Goal: Task Accomplishment & Management: Manage account settings

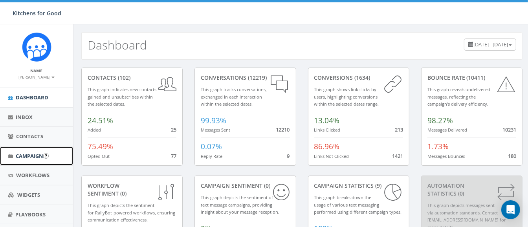
click at [32, 156] on span "Campaigns" at bounding box center [31, 155] width 30 height 7
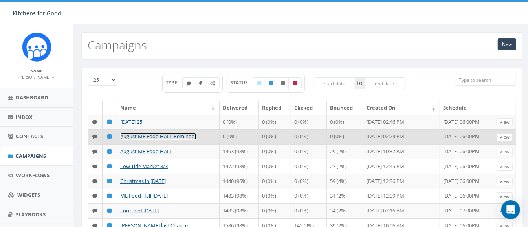
click at [150, 136] on link "August ME Food HALL Reminder" at bounding box center [158, 136] width 76 height 7
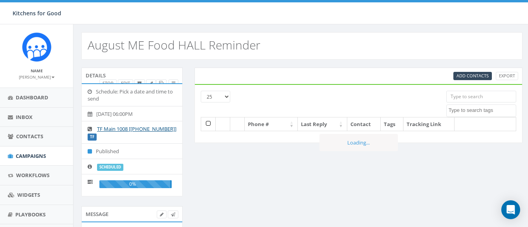
select select
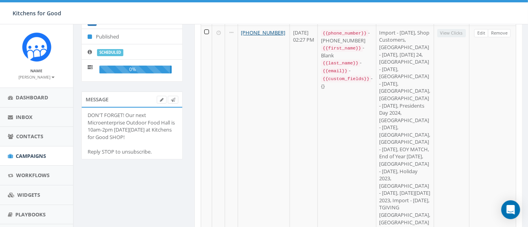
scroll to position [115, 0]
click at [161, 99] on icon at bounding box center [162, 99] width 4 height 4
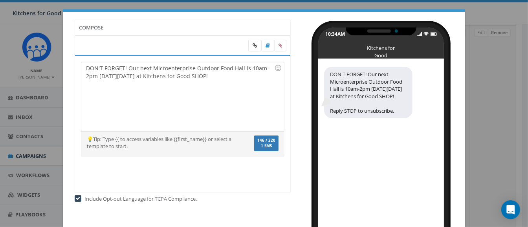
scroll to position [0, 0]
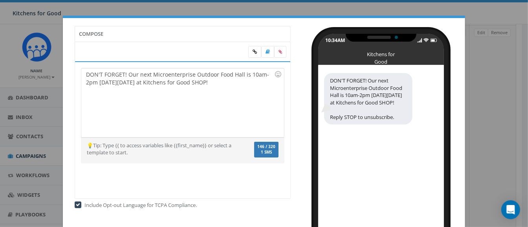
click at [240, 80] on div "DON'T FORGET! Our next Microenterprise Outdoor Food Hall is 10am-2pm [DATE][DAT…" at bounding box center [182, 102] width 202 height 69
click at [252, 52] on icon at bounding box center [254, 51] width 4 height 5
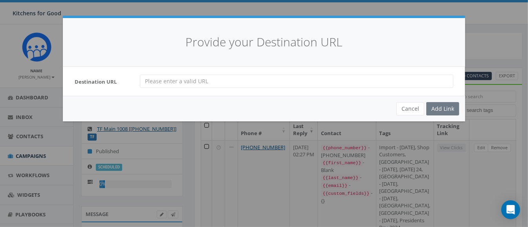
click at [231, 82] on input "url" at bounding box center [296, 81] width 313 height 13
paste input "[URL][DOMAIN_NAME]"
type input "[URL][DOMAIN_NAME]"
click at [444, 108] on div "Add Link" at bounding box center [442, 108] width 33 height 13
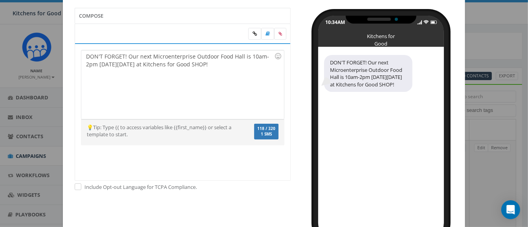
scroll to position [5, 0]
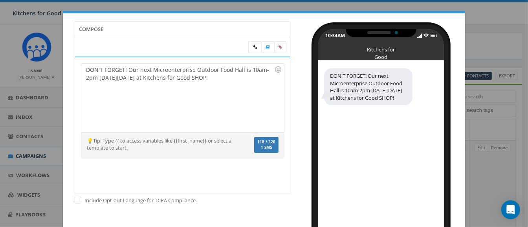
click at [232, 79] on div "DON'T FORGET! Our next Microenterprise Outdoor Food Hall is 10am-2pm [DATE][DAT…" at bounding box center [182, 98] width 202 height 69
click at [252, 49] on icon at bounding box center [254, 47] width 4 height 5
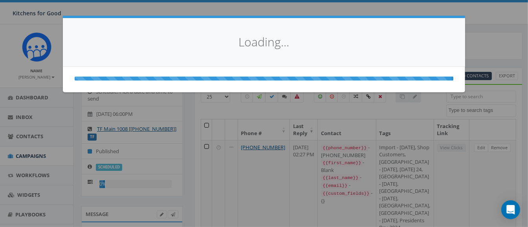
scroll to position [0, 0]
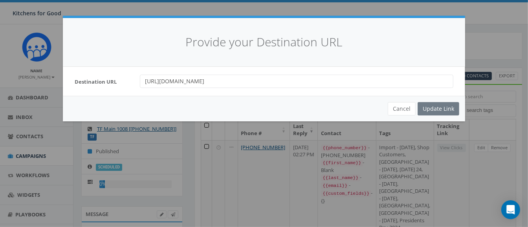
click at [432, 106] on div "Cancel Update Link" at bounding box center [264, 109] width 402 height 26
click at [284, 84] on input "[URL][DOMAIN_NAME]" at bounding box center [296, 81] width 313 height 13
type input "[URL][DOMAIN_NAME]"
click at [439, 105] on div "Update Link" at bounding box center [438, 108] width 42 height 13
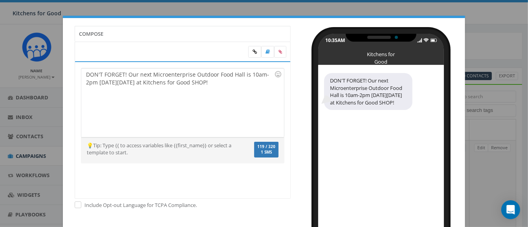
click at [205, 74] on div "DON'T FORGET! Our next Microenterprise Outdoor Food Hall is 10am-2pm [DATE][DAT…" at bounding box center [182, 102] width 202 height 69
click at [252, 53] on icon at bounding box center [254, 51] width 4 height 5
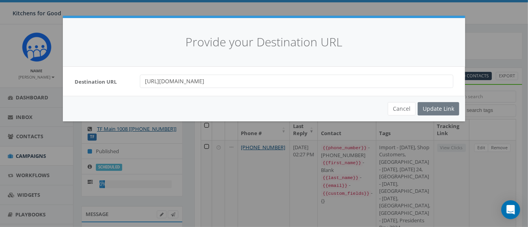
click at [280, 86] on input "[URL][DOMAIN_NAME]" at bounding box center [296, 81] width 313 height 13
type input "[URL][DOMAIN_NAME]"
click at [442, 105] on div "Update Link" at bounding box center [438, 108] width 42 height 13
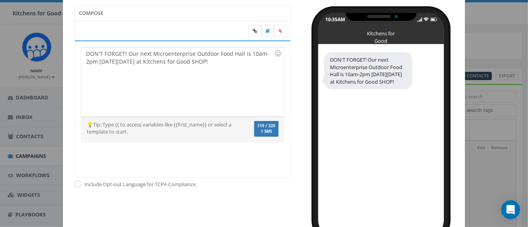
scroll to position [20, 0]
click at [252, 31] on icon at bounding box center [254, 31] width 4 height 5
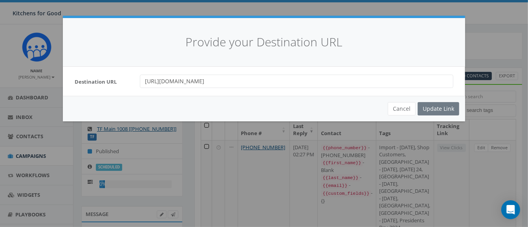
scroll to position [0, 0]
drag, startPoint x: 282, startPoint y: 82, endPoint x: 22, endPoint y: 79, distance: 260.0
click at [22, 79] on div "Provide your Destination URL Destination URL [URL][DOMAIN_NAME] Cancel Update L…" at bounding box center [264, 113] width 528 height 227
click at [407, 108] on button "Cancel" at bounding box center [402, 108] width 28 height 13
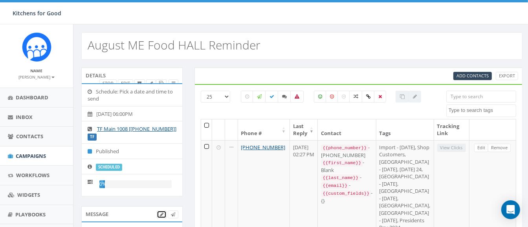
scroll to position [86, 0]
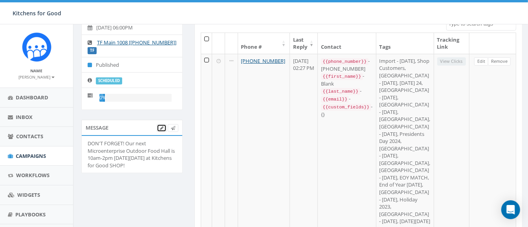
click at [161, 129] on span at bounding box center [162, 128] width 4 height 6
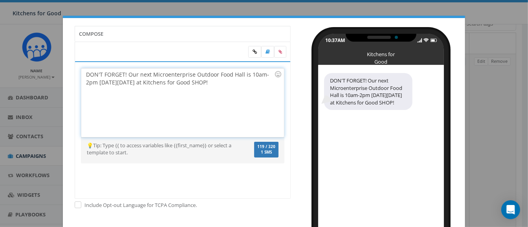
click at [241, 90] on div "DON'T FORGET! Our next Microenterprise Outdoor Food Hall is 10am-2pm [DATE][DAT…" at bounding box center [182, 102] width 202 height 69
click at [228, 82] on div "DON'T FORGET! Our next Microenterprise Outdoor Food Hall is 10am-2pm [DATE][DAT…" at bounding box center [182, 102] width 202 height 69
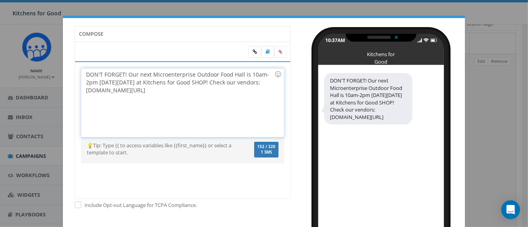
click at [244, 83] on div "DON'T FORGET! Our next Microenterprise Outdoor Food Hall is 10am-2pm [DATE][DAT…" at bounding box center [182, 102] width 202 height 69
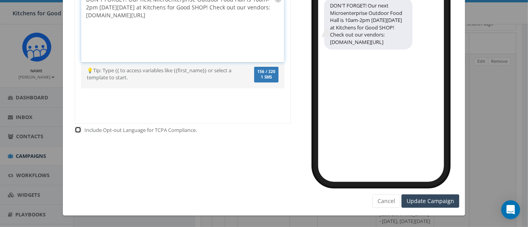
click at [75, 130] on input "checkbox" at bounding box center [77, 130] width 5 height 5
checkbox input "false"
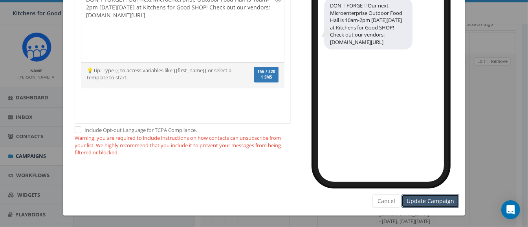
click at [431, 199] on input "Update Campaign" at bounding box center [430, 200] width 58 height 13
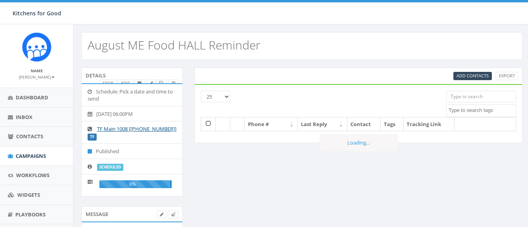
select select
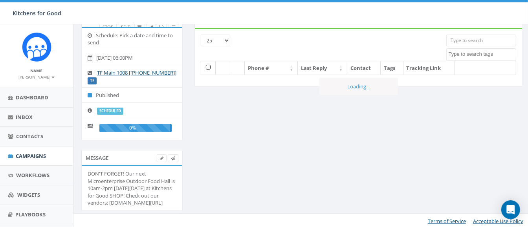
scroll to position [57, 0]
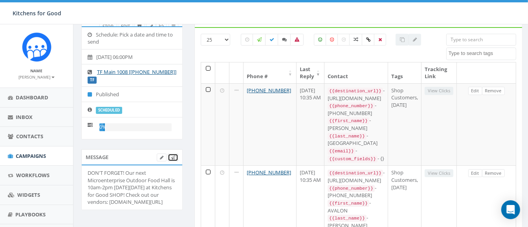
click at [176, 157] on link at bounding box center [173, 158] width 11 height 8
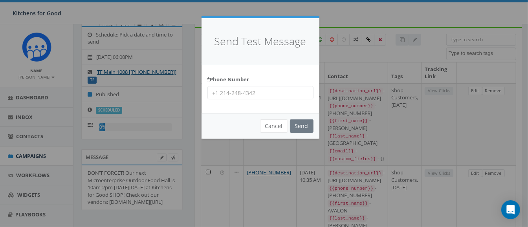
click at [250, 90] on input "* Phone Number" at bounding box center [260, 92] width 106 height 13
type input "7022342347"
click at [254, 78] on div "* Phone Number 7022342347" at bounding box center [260, 86] width 106 height 27
click at [300, 125] on input "Send" at bounding box center [302, 125] width 24 height 13
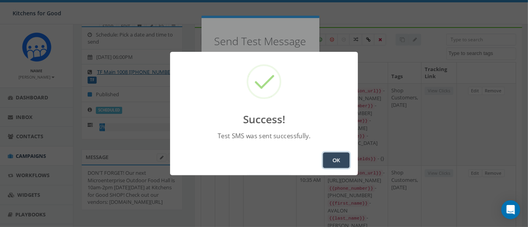
click at [336, 158] on button "OK" at bounding box center [336, 160] width 27 height 16
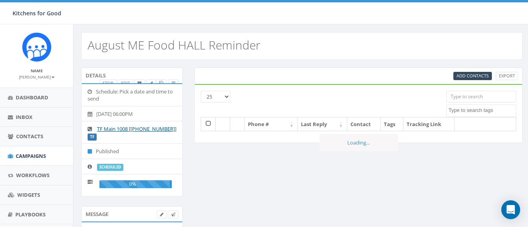
select select
